Goal: Navigation & Orientation: Find specific page/section

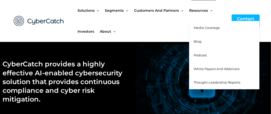
click at [194, 71] on span "White Papers and Webinars" at bounding box center [217, 69] width 46 height 4
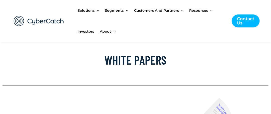
scroll to position [276, 0]
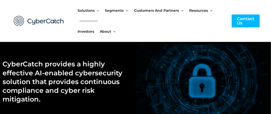
click at [94, 30] on span "Investors" at bounding box center [86, 31] width 17 height 21
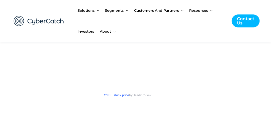
scroll to position [748, 0]
